Goal: Register for event/course

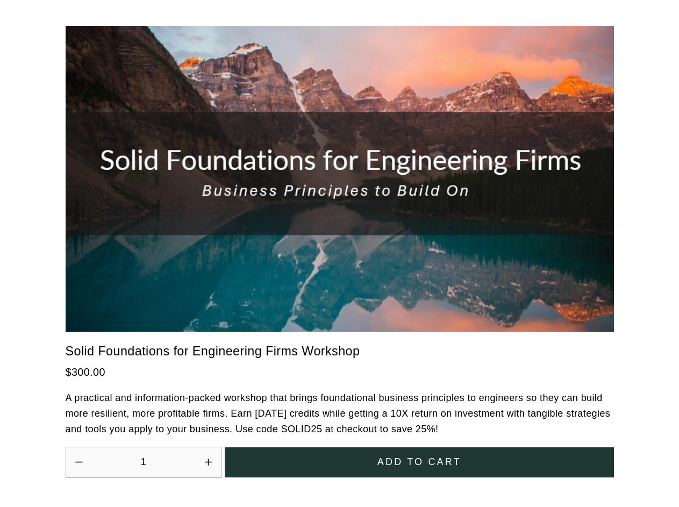
scroll to position [2742, 0]
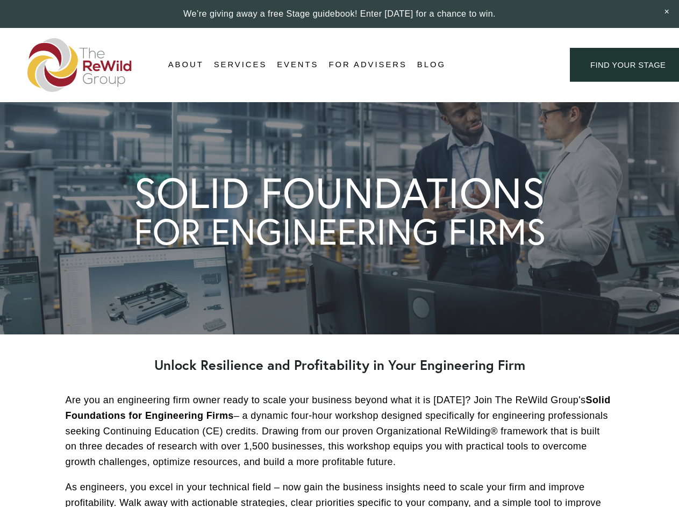
scroll to position [2742, 0]
